Goal: Check status

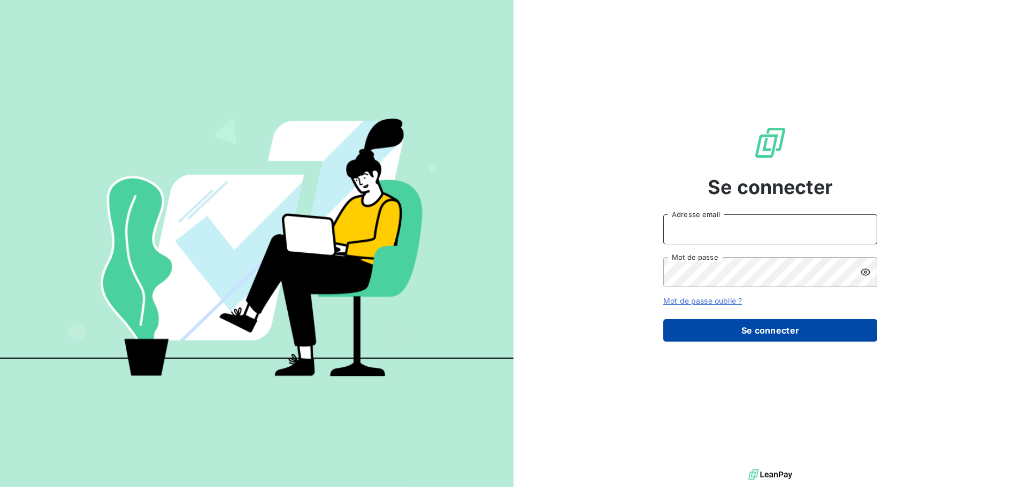
type input "[EMAIL_ADDRESS][DOMAIN_NAME]"
click at [785, 327] on button "Se connecter" at bounding box center [770, 330] width 214 height 22
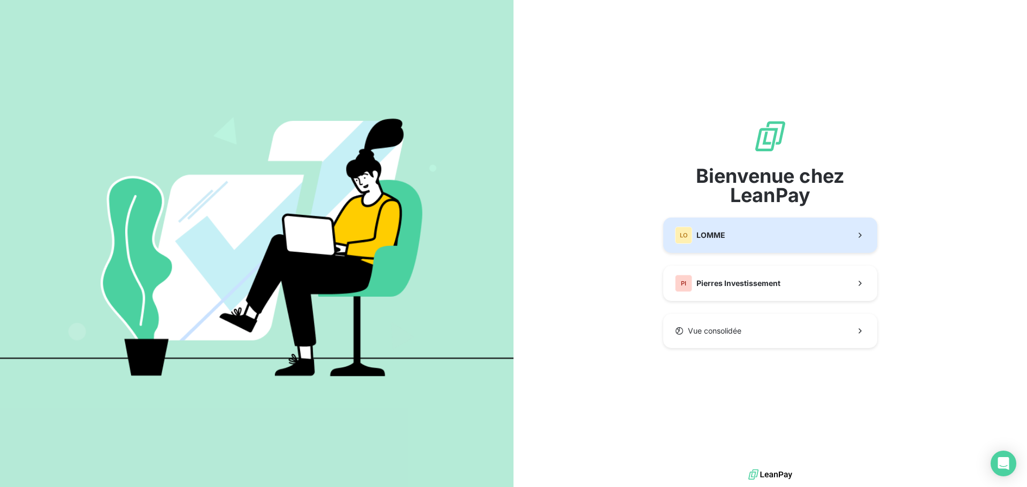
click at [774, 241] on button "LO LOMME" at bounding box center [770, 235] width 214 height 35
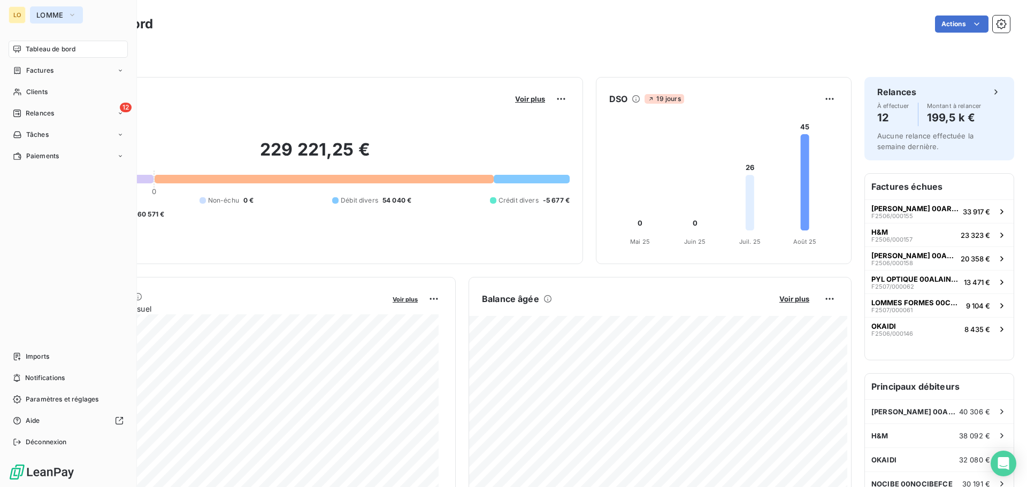
click at [61, 12] on span "LOMME" at bounding box center [49, 15] width 27 height 9
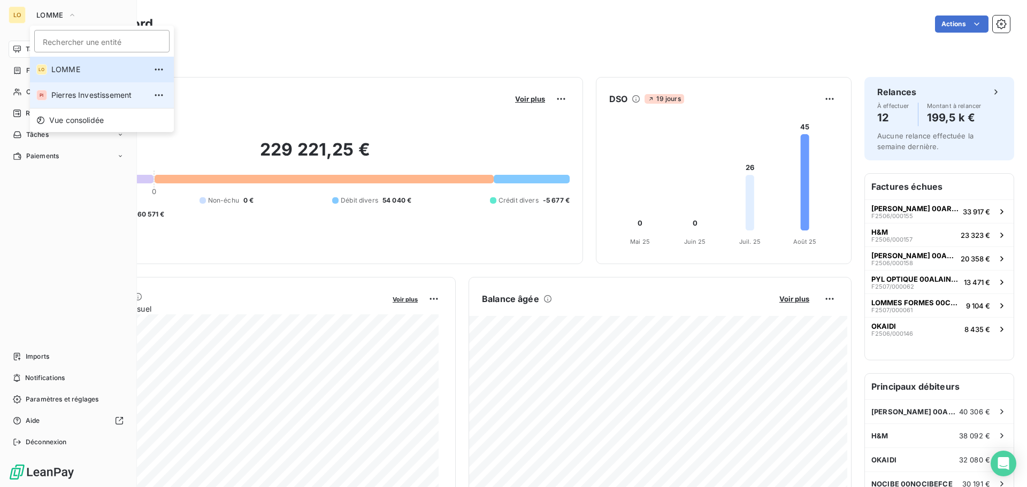
click at [75, 97] on span "Pierres Investissement" at bounding box center [98, 95] width 95 height 11
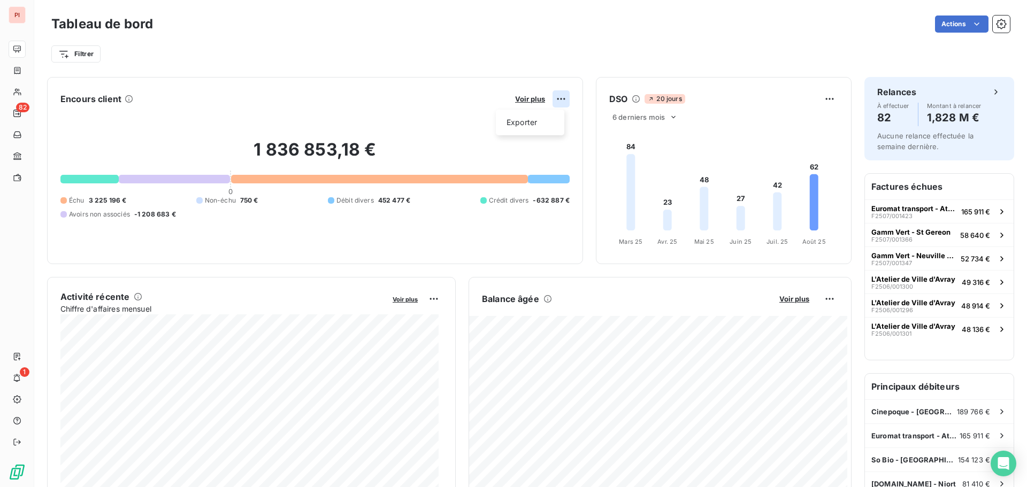
click at [555, 96] on html "PI 82 1 Tableau de bord Actions Filtrer Encours client Voir plus Exporter 1 836…" at bounding box center [513, 243] width 1027 height 487
click at [557, 51] on html "PI 82 1 Tableau de bord Actions Filtrer Encours client Voir plus Exporter 1 836…" at bounding box center [513, 243] width 1027 height 487
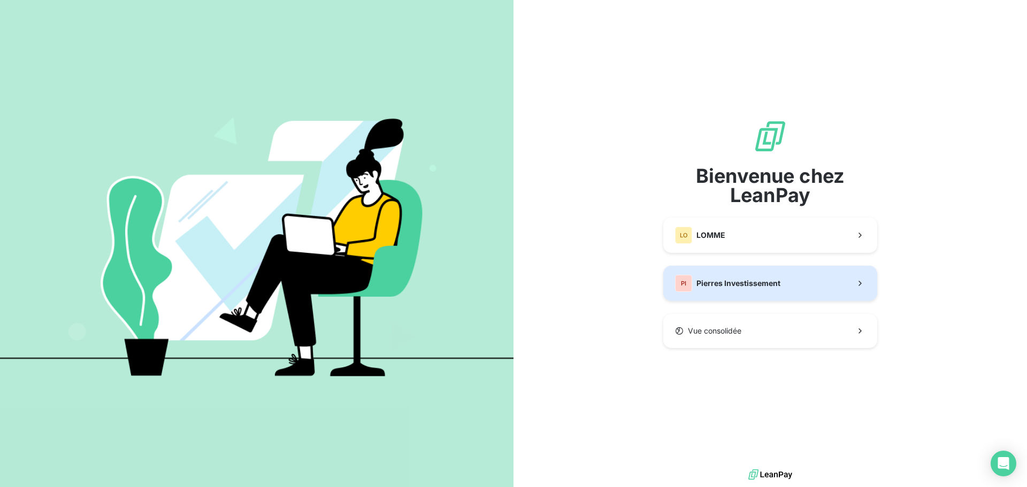
click at [742, 281] on span "Pierres Investissement" at bounding box center [738, 283] width 84 height 11
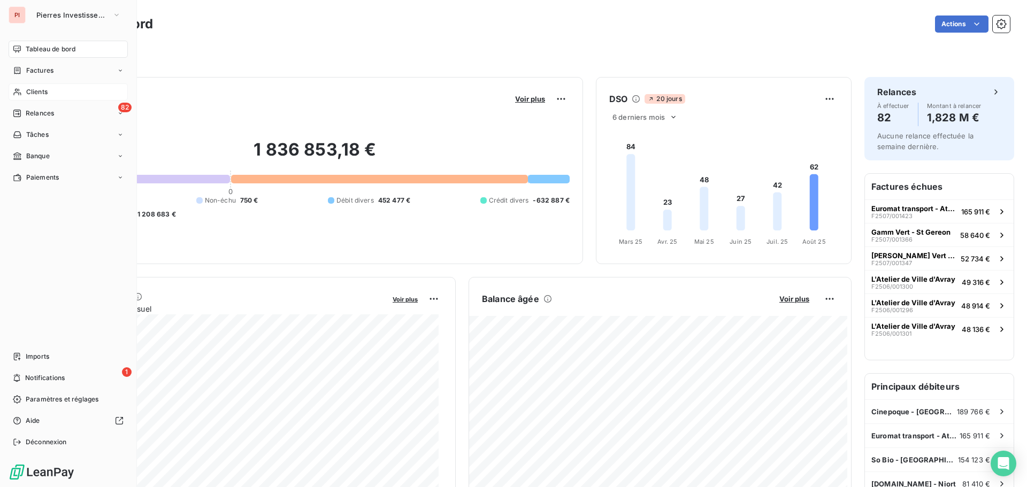
click at [44, 87] on div "Clients" at bounding box center [68, 91] width 119 height 17
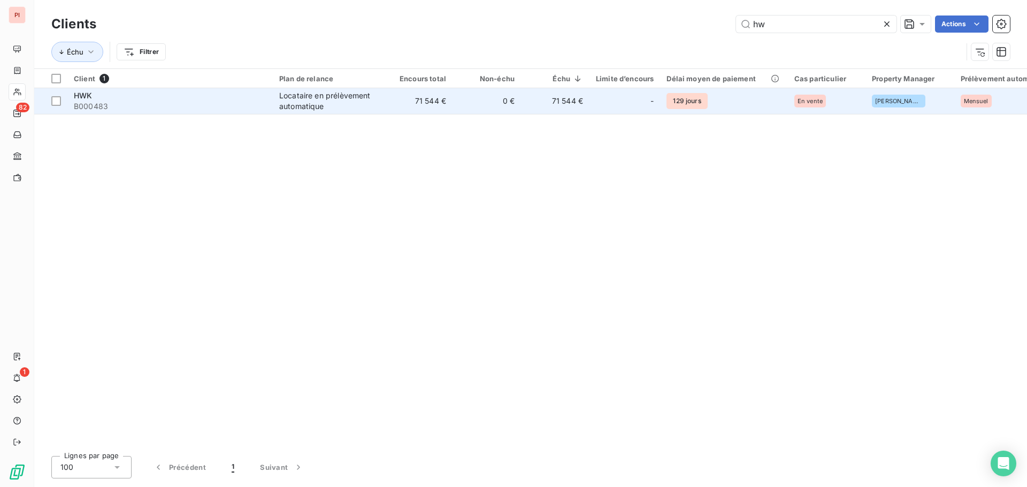
type input "hw"
click at [399, 94] on td "71 544 €" at bounding box center [418, 101] width 68 height 26
